Goal: Information Seeking & Learning: Learn about a topic

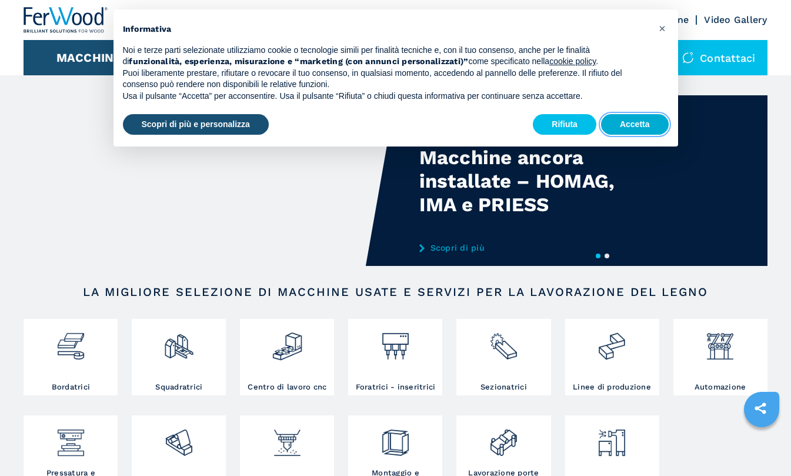
click at [651, 123] on button "Accetta" at bounding box center [635, 124] width 68 height 21
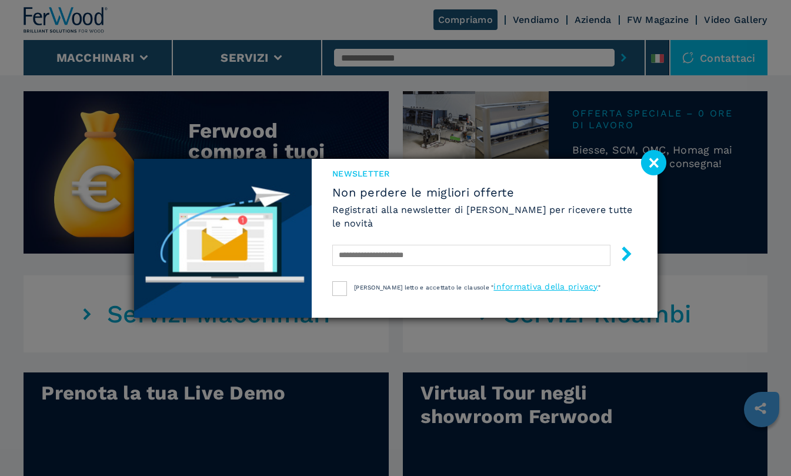
scroll to position [559, 0]
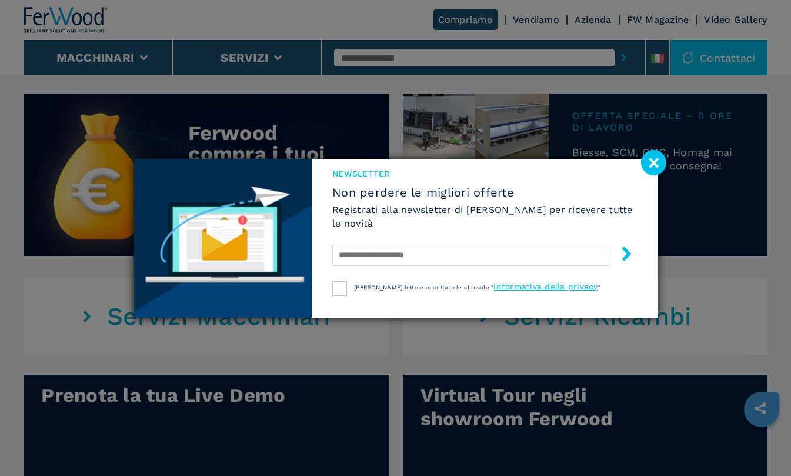
click at [651, 162] on image at bounding box center [653, 162] width 25 height 25
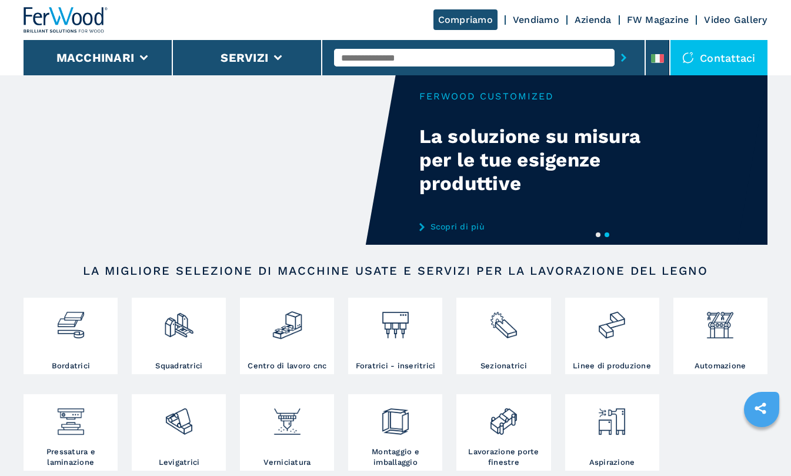
scroll to position [0, 0]
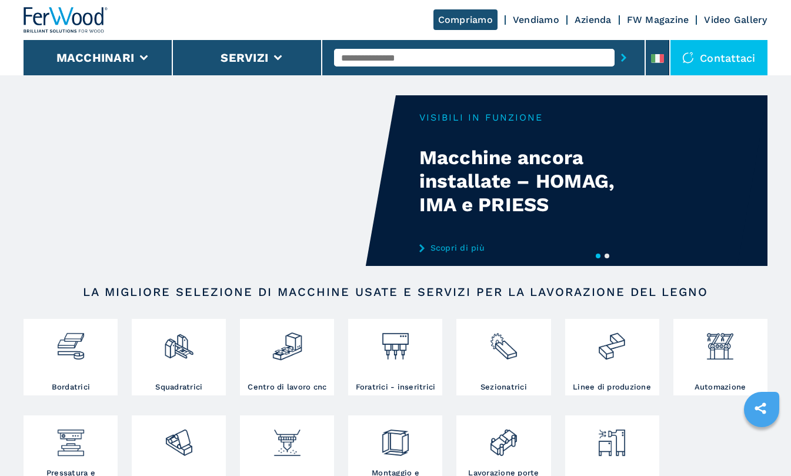
click at [521, 19] on link "Vendiamo" at bounding box center [536, 19] width 46 height 11
click at [532, 20] on link "Vendiamo" at bounding box center [536, 19] width 46 height 11
click at [532, 19] on link "Vendiamo" at bounding box center [536, 19] width 46 height 11
click at [509, 20] on div "Compriamo Vendiamo Azienda FW Magazine Video Gallery" at bounding box center [601, 19] width 334 height 9
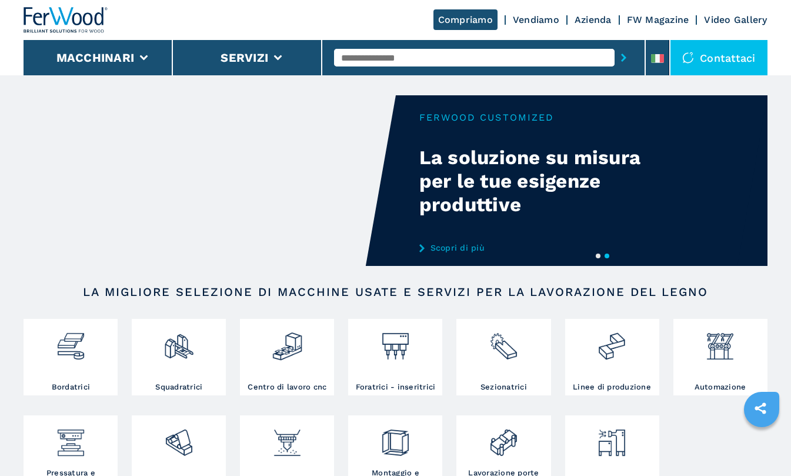
click at [481, 21] on link "Compriamo" at bounding box center [466, 19] width 64 height 21
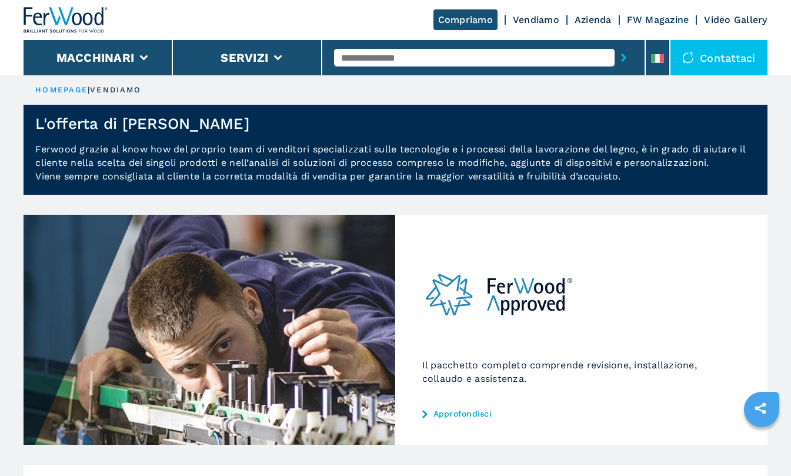
click at [537, 16] on link "Vendiamo" at bounding box center [536, 19] width 46 height 11
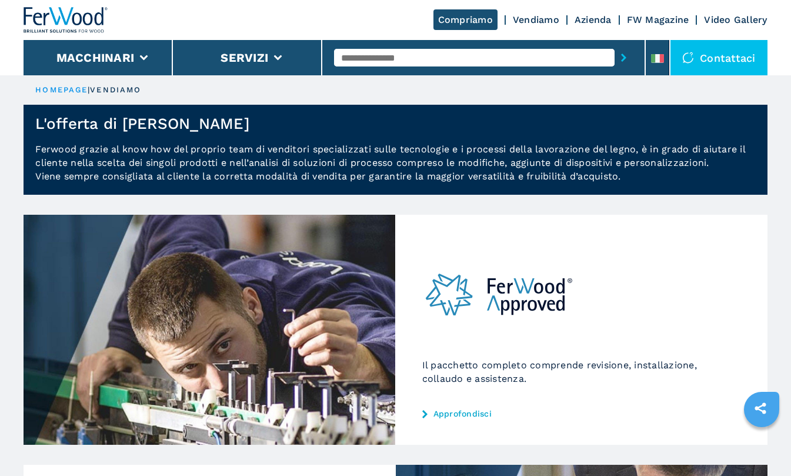
click at [537, 21] on link "Vendiamo" at bounding box center [536, 19] width 46 height 11
click at [538, 22] on link "Vendiamo" at bounding box center [536, 19] width 46 height 11
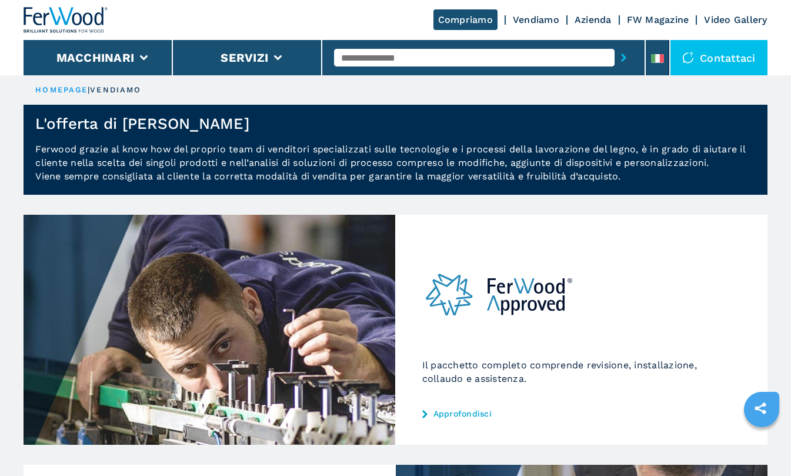
click at [538, 22] on link "Vendiamo" at bounding box center [536, 19] width 46 height 11
click at [594, 18] on link "Azienda" at bounding box center [593, 19] width 37 height 11
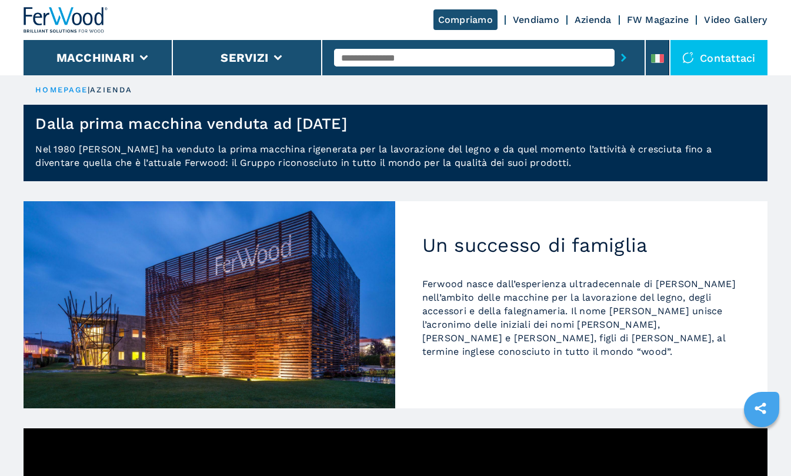
click at [532, 19] on link "Vendiamo" at bounding box center [536, 19] width 46 height 11
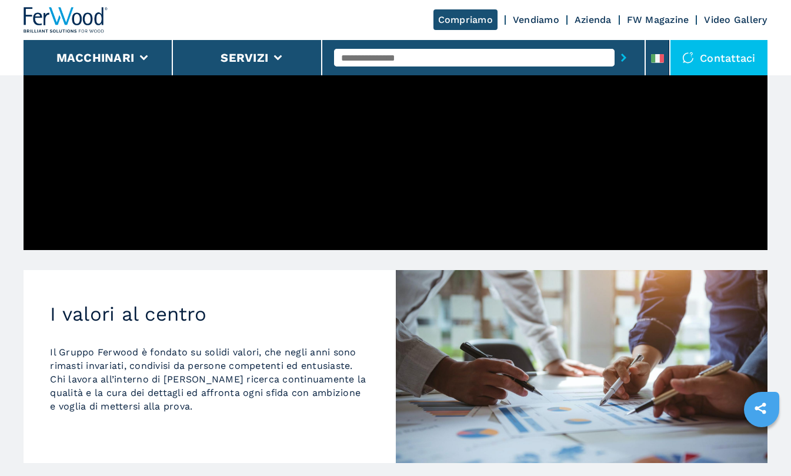
scroll to position [597, 0]
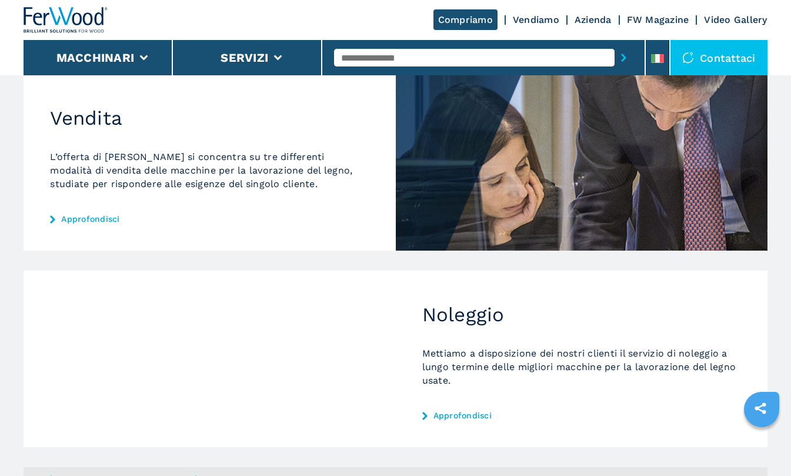
scroll to position [394, 0]
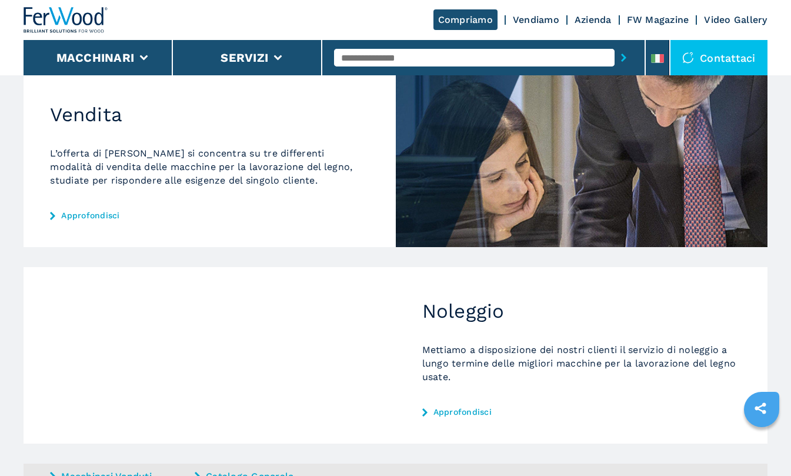
click at [531, 24] on link "Vendiamo" at bounding box center [536, 19] width 46 height 11
click at [594, 16] on link "Azienda" at bounding box center [593, 19] width 37 height 11
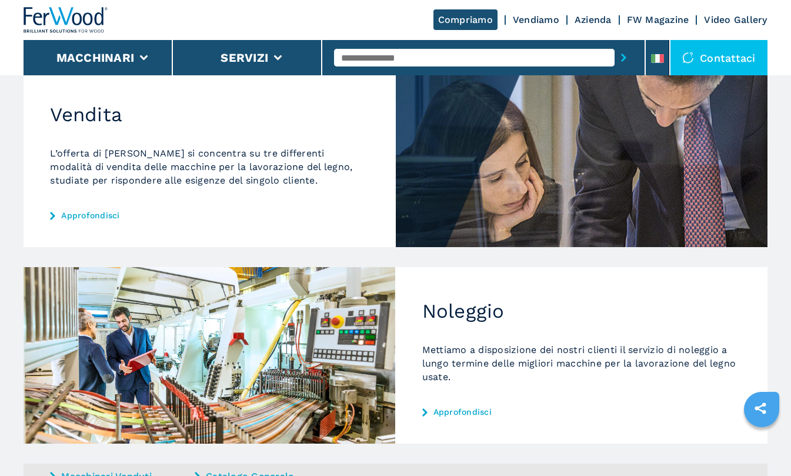
click at [565, 28] on div "Compriamo Vendiamo Azienda FW Magazine Video Gallery" at bounding box center [396, 20] width 744 height 40
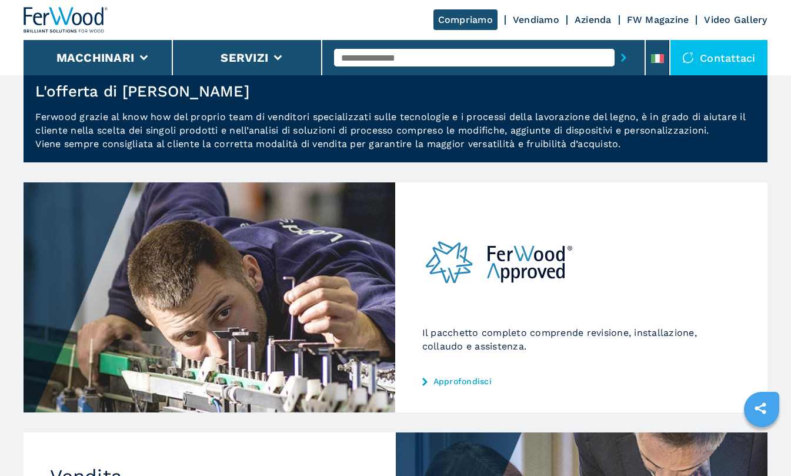
scroll to position [0, 0]
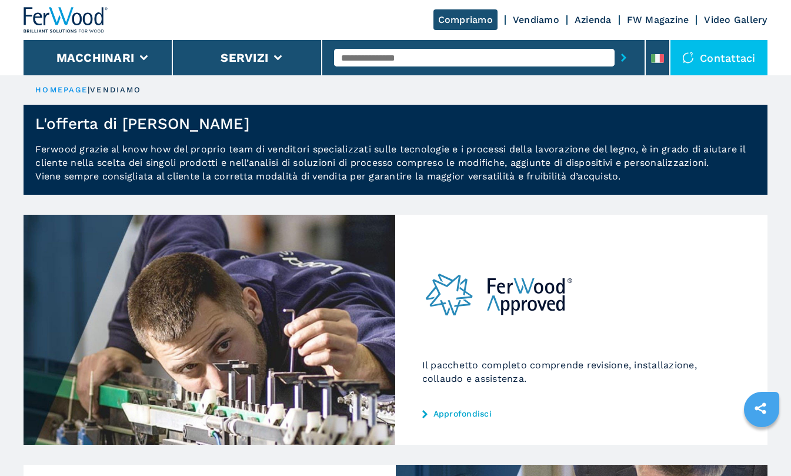
click at [534, 19] on link "Vendiamo" at bounding box center [536, 19] width 46 height 11
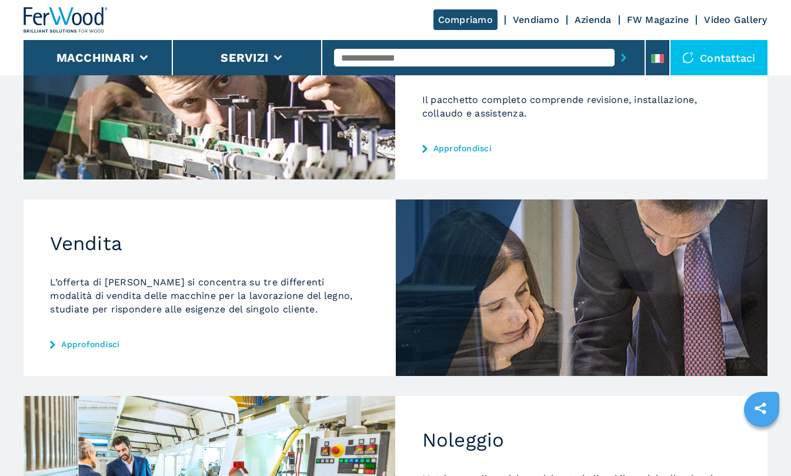
scroll to position [364, 0]
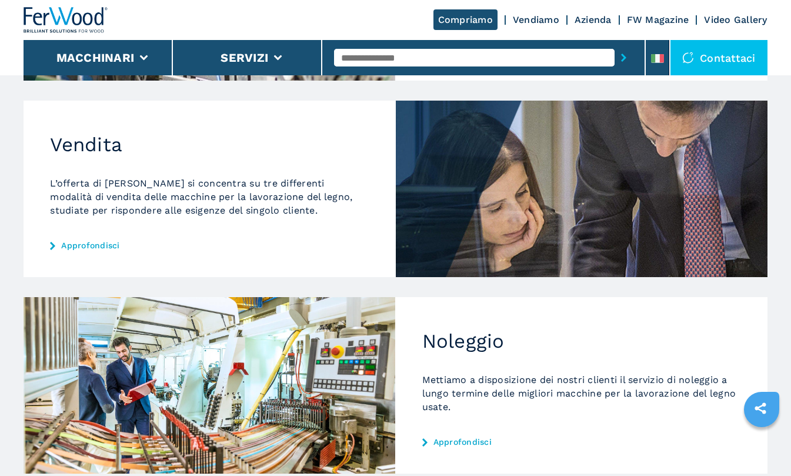
click at [591, 22] on link "Azienda" at bounding box center [593, 19] width 37 height 11
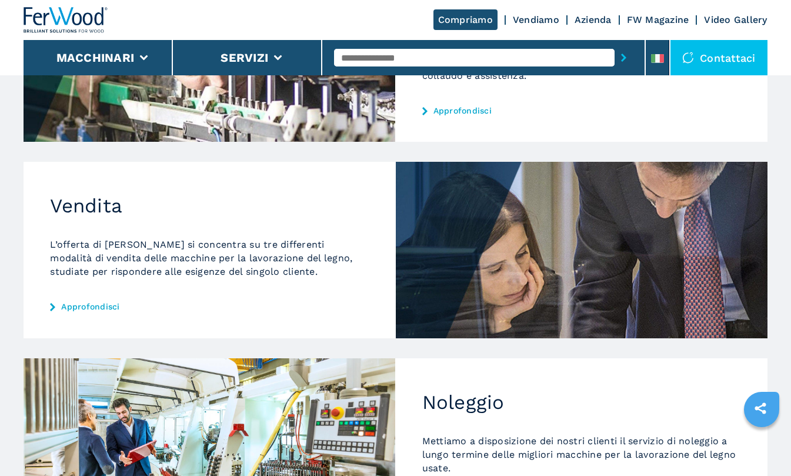
scroll to position [331, 0]
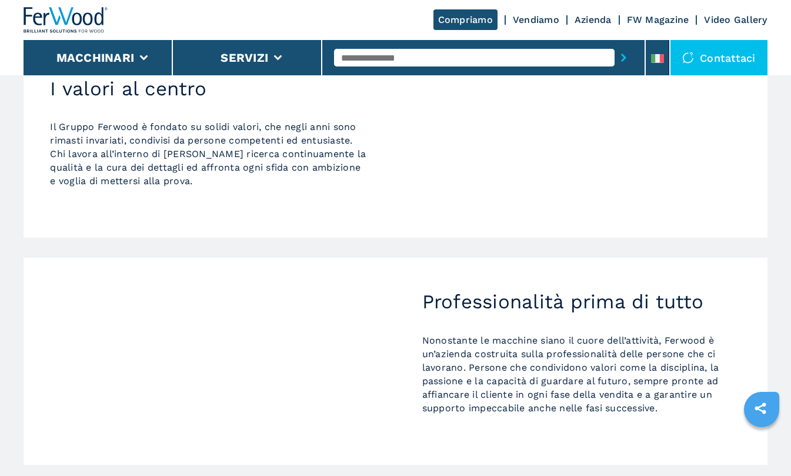
scroll to position [826, 0]
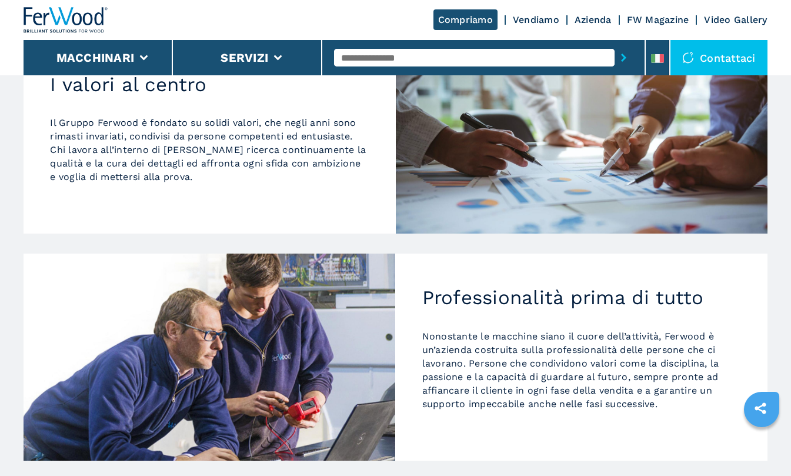
click at [731, 21] on link "Video Gallery" at bounding box center [735, 19] width 63 height 11
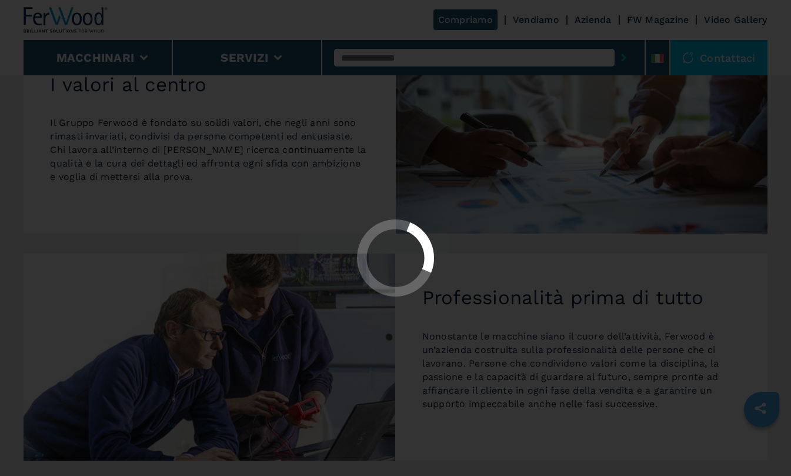
scroll to position [0, 0]
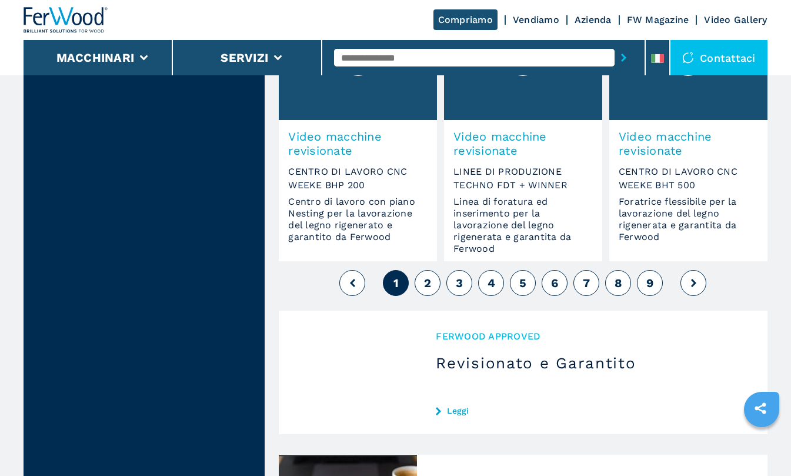
scroll to position [1032, 0]
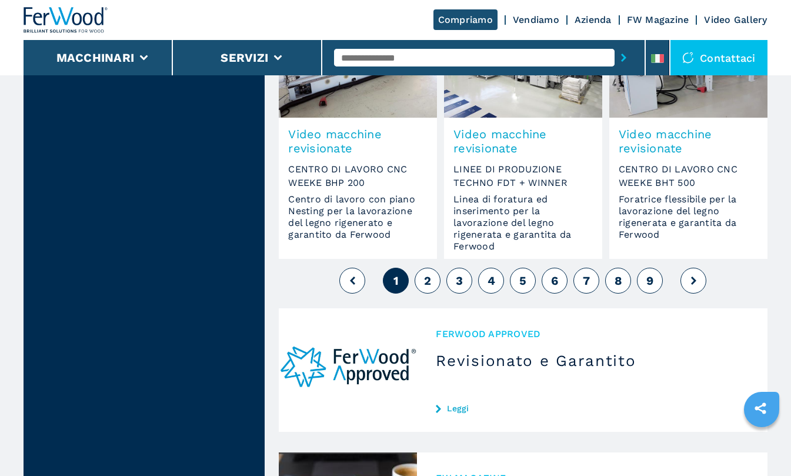
click at [427, 280] on span "2" at bounding box center [427, 281] width 7 height 14
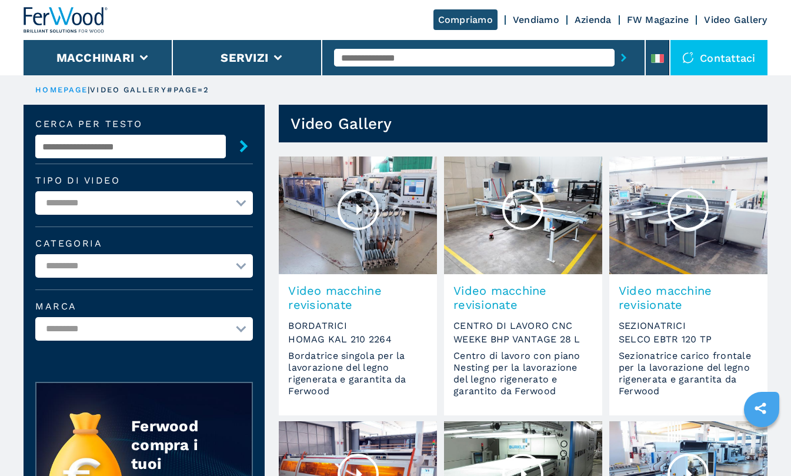
click at [545, 16] on link "Vendiamo" at bounding box center [536, 19] width 46 height 11
click at [593, 18] on link "Azienda" at bounding box center [593, 19] width 37 height 11
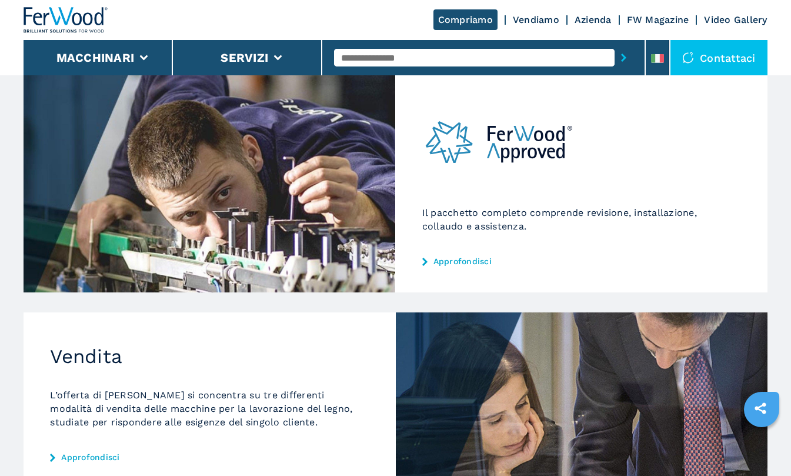
scroll to position [171, 0]
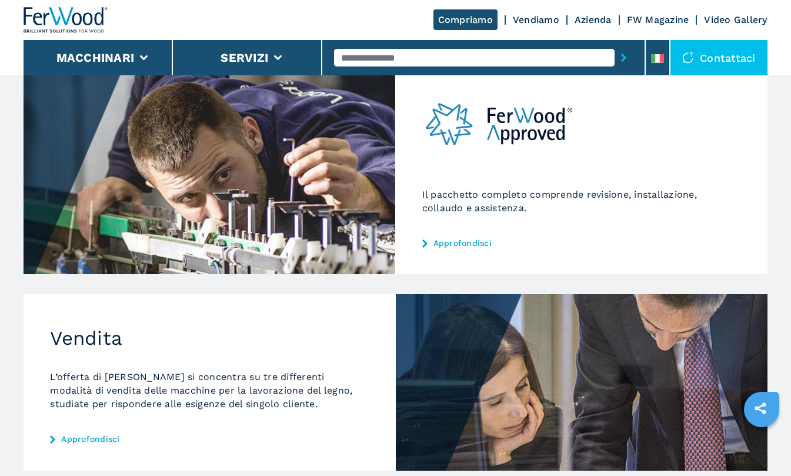
click at [472, 242] on link "Approfondisci" at bounding box center [581, 242] width 319 height 9
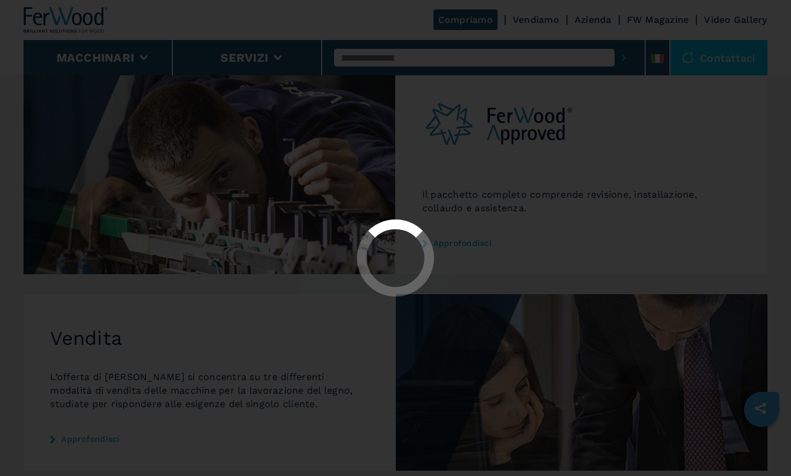
scroll to position [0, 0]
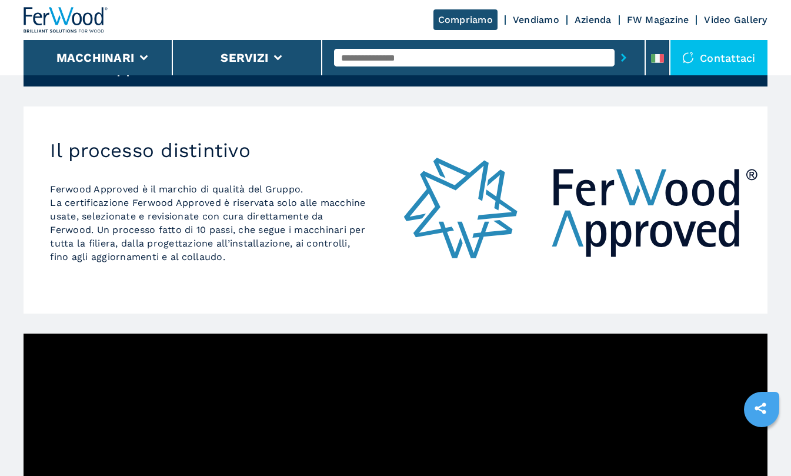
scroll to position [74, 0]
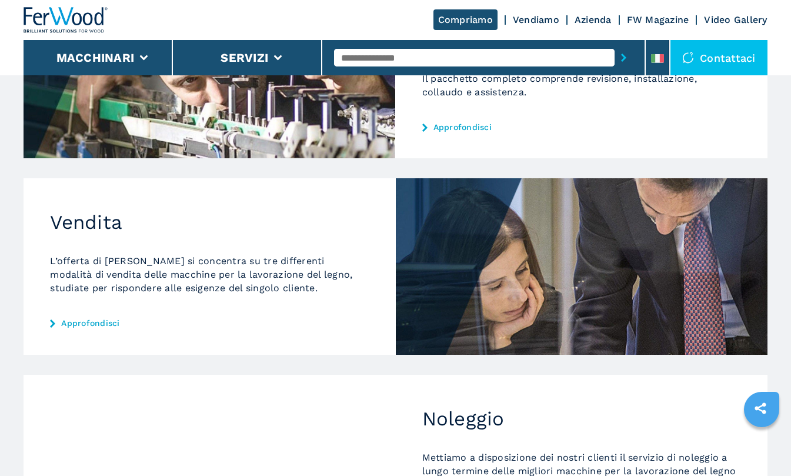
scroll to position [395, 0]
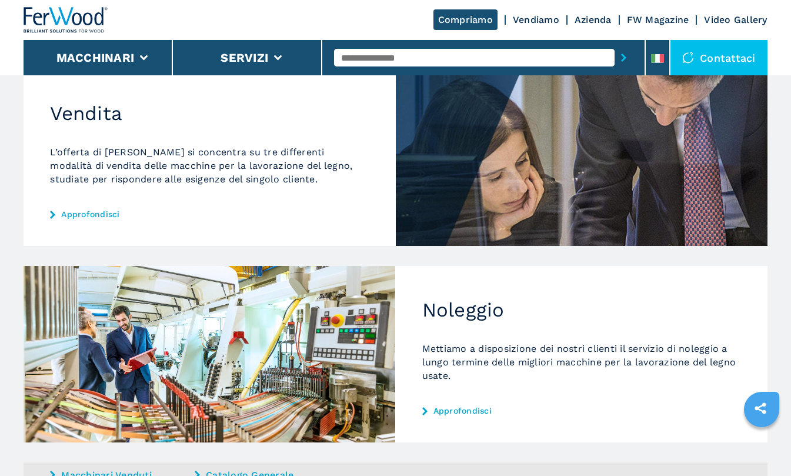
click at [84, 214] on link "Approfondisci" at bounding box center [209, 213] width 319 height 9
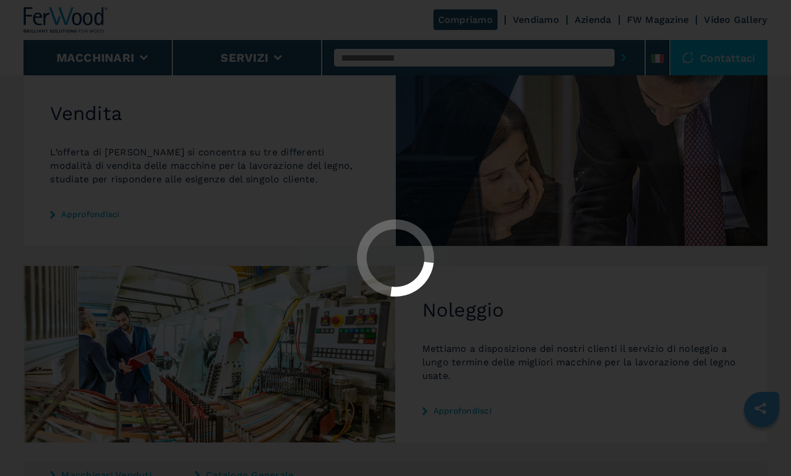
scroll to position [0, 0]
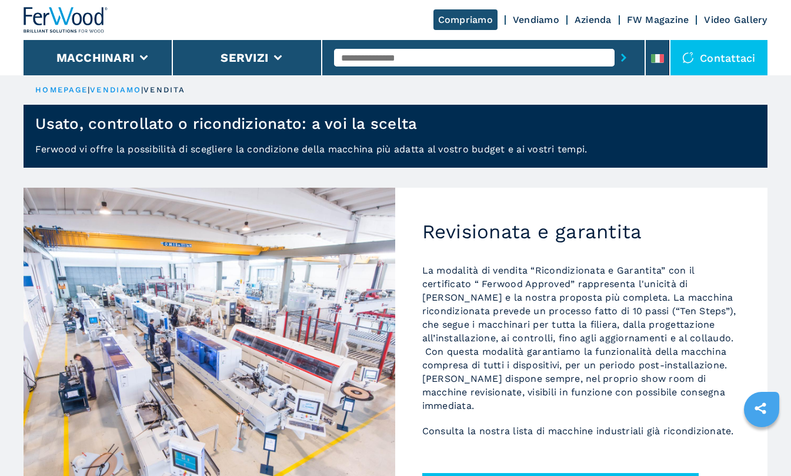
click at [537, 23] on link "Vendiamo" at bounding box center [536, 19] width 46 height 11
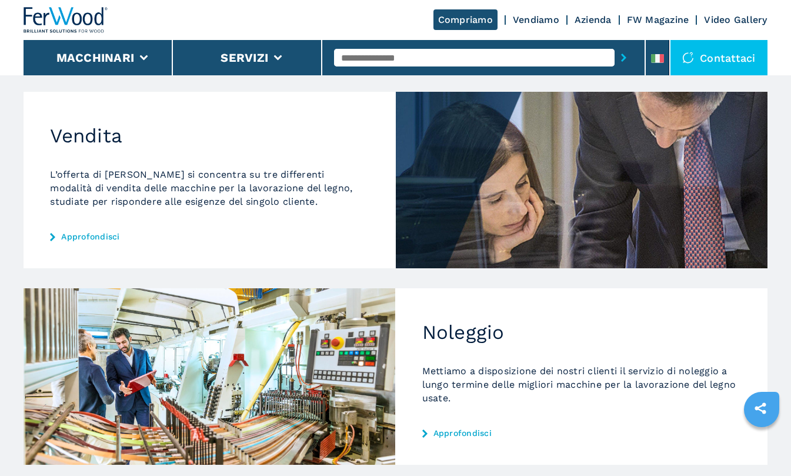
scroll to position [374, 0]
click at [89, 235] on link "Approfondisci" at bounding box center [209, 235] width 319 height 9
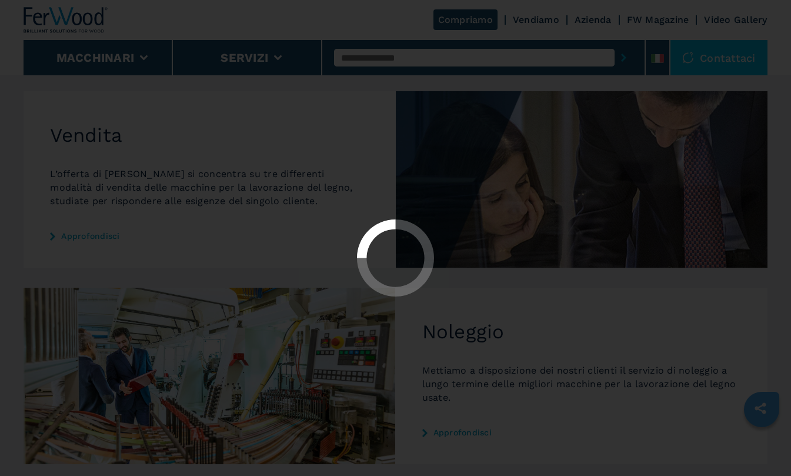
scroll to position [0, 0]
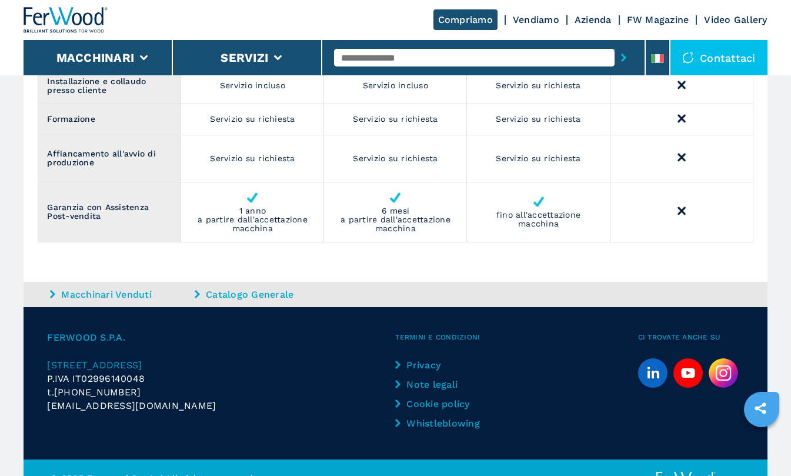
scroll to position [1585, 0]
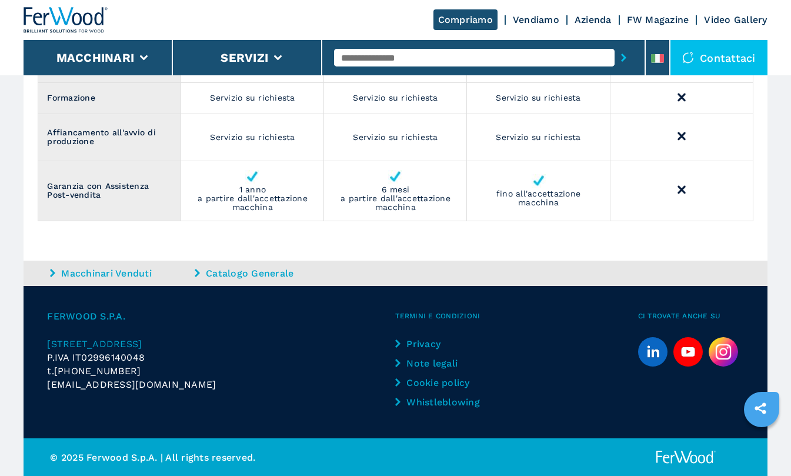
click at [724, 350] on img at bounding box center [723, 351] width 29 height 29
click at [655, 352] on icon "linkedin" at bounding box center [652, 351] width 29 height 29
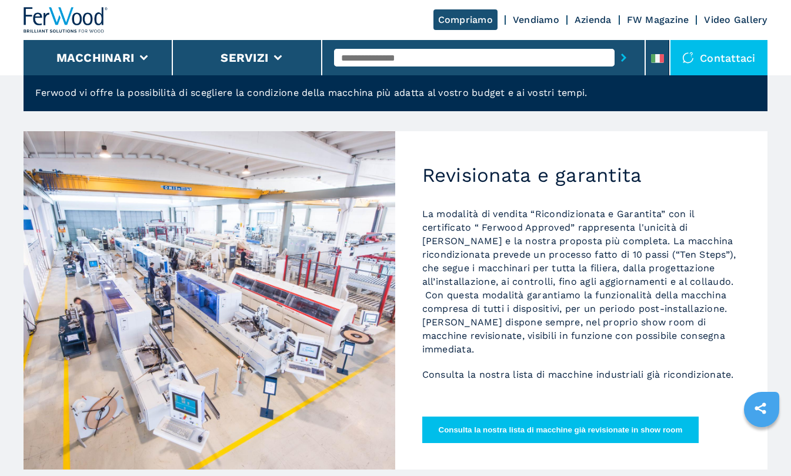
scroll to position [118, 0]
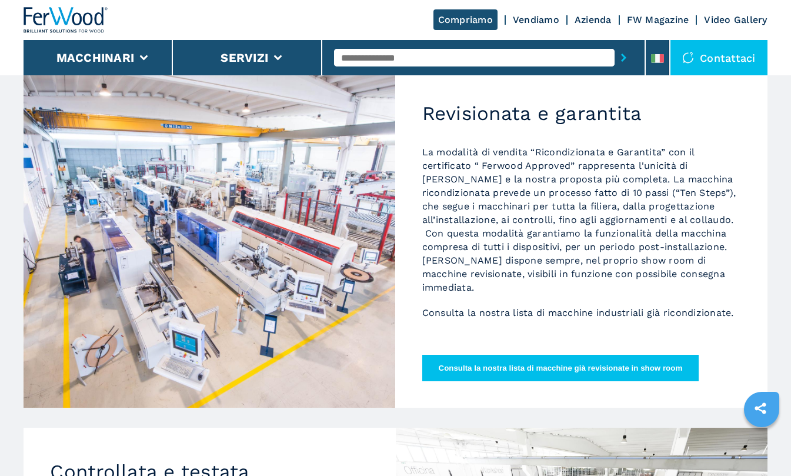
click at [492, 368] on button "Consulta la nostra lista di macchine già revisionate in show room" at bounding box center [560, 368] width 277 height 26
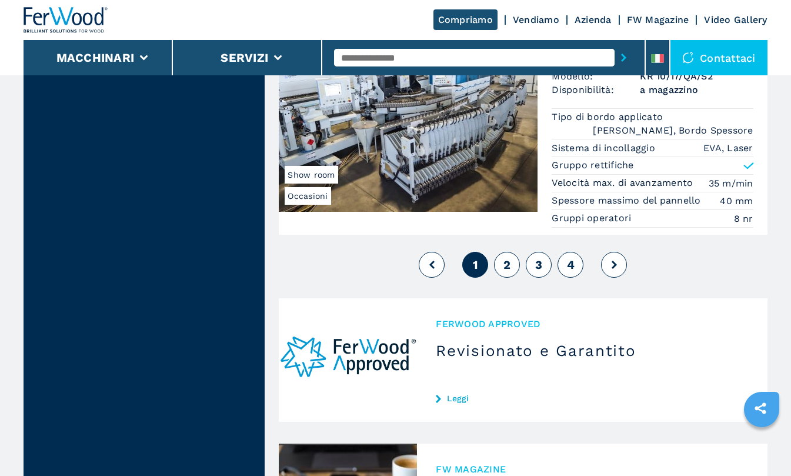
scroll to position [3162, 0]
click at [508, 264] on span "2" at bounding box center [507, 264] width 7 height 14
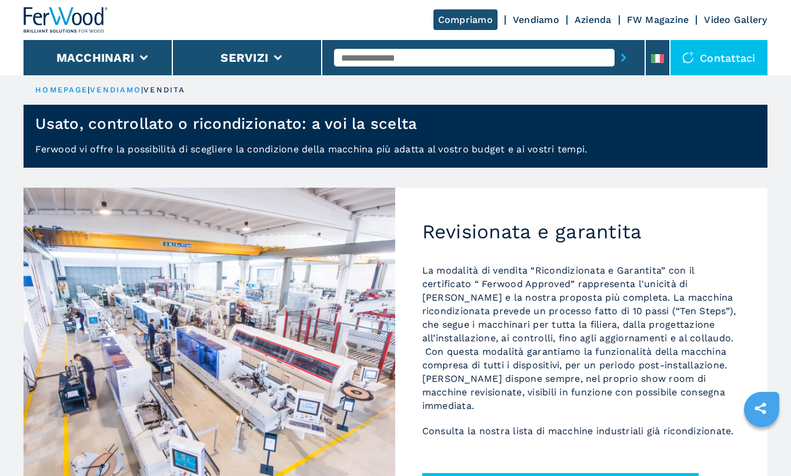
click at [524, 20] on link "Vendiamo" at bounding box center [536, 19] width 46 height 11
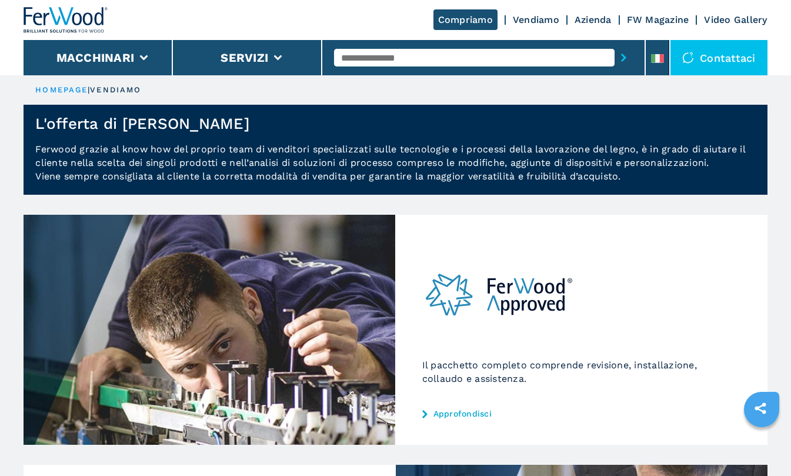
click at [588, 20] on link "Azienda" at bounding box center [593, 19] width 37 height 11
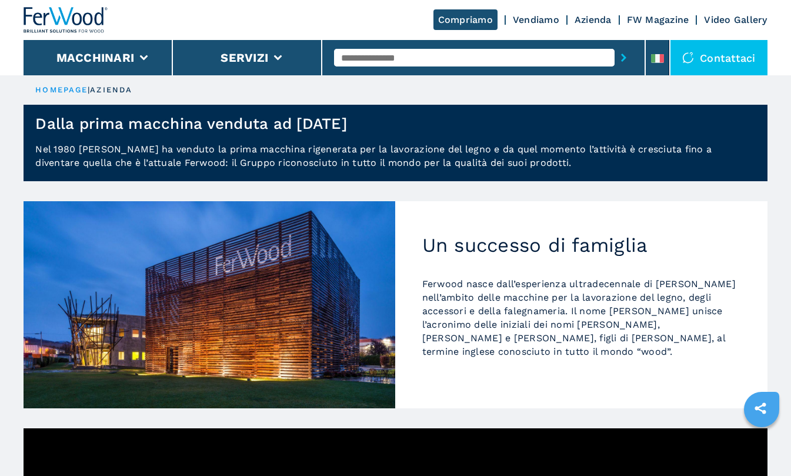
click at [661, 19] on link "FW Magazine" at bounding box center [658, 19] width 62 height 11
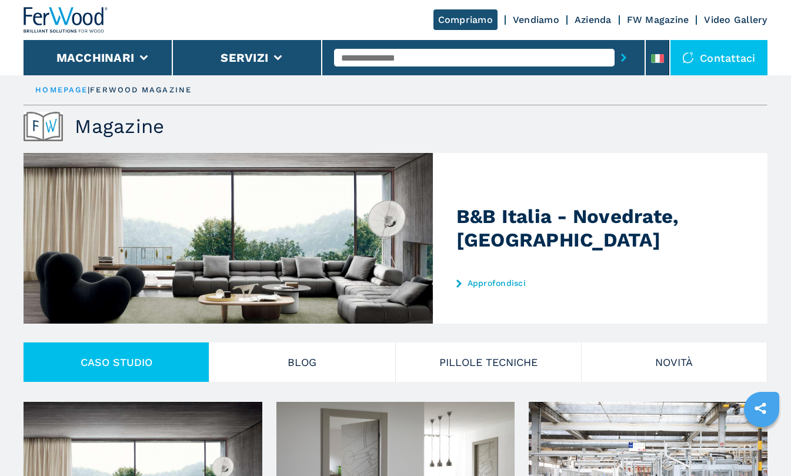
click at [542, 24] on link "Vendiamo" at bounding box center [536, 19] width 46 height 11
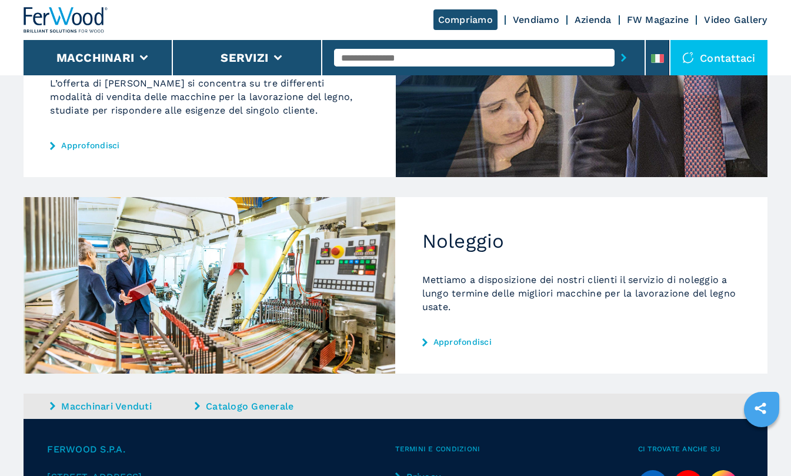
scroll to position [465, 0]
